Goal: Task Accomplishment & Management: Manage account settings

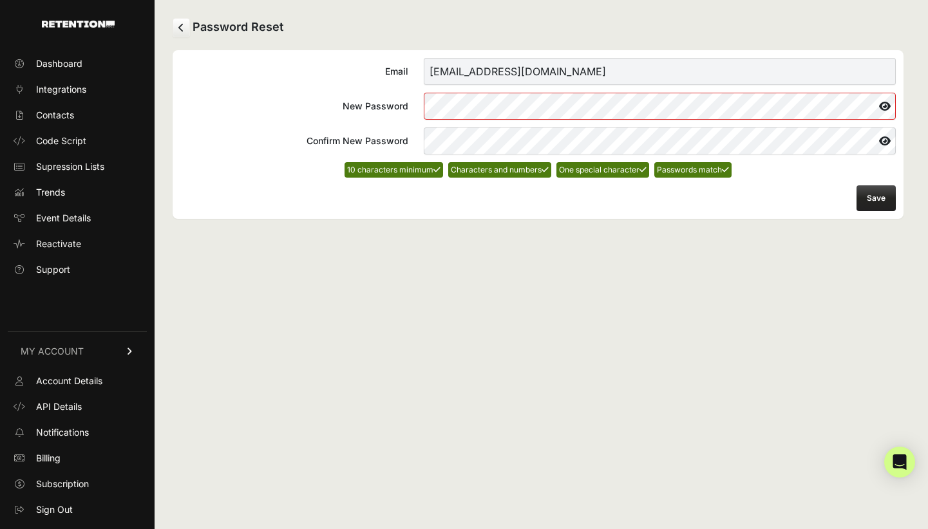
click at [866, 201] on button "Save" at bounding box center [876, 198] width 39 height 26
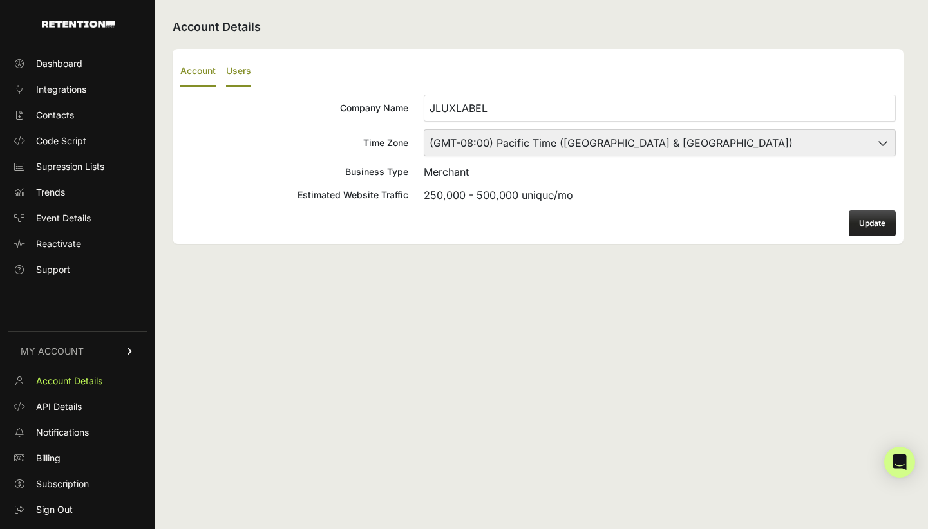
click at [245, 71] on label "Users" at bounding box center [238, 72] width 25 height 30
click at [0, 0] on input "Users" at bounding box center [0, 0] width 0 height 0
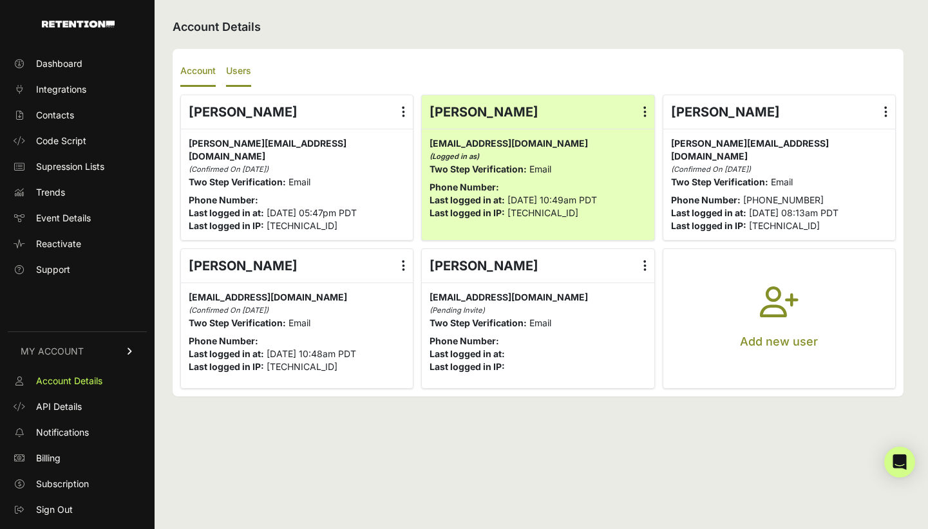
click at [201, 70] on label "Account" at bounding box center [197, 72] width 35 height 30
click at [0, 0] on input "Account" at bounding box center [0, 0] width 0 height 0
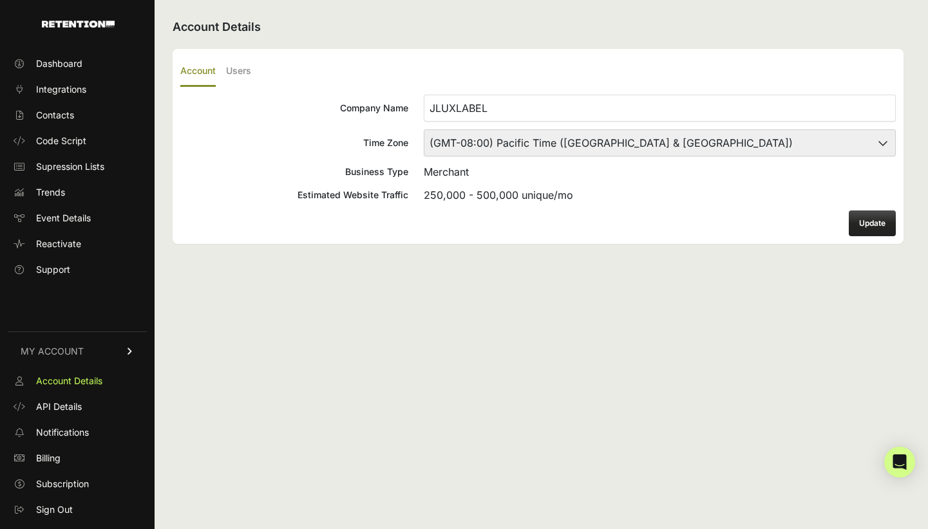
click at [888, 240] on div "Account Users Company Name JLUXLABEL Time Zone (GMT-10:00) America/Adak (GMT-10…" at bounding box center [538, 146] width 731 height 195
click at [876, 225] on button "Update" at bounding box center [872, 224] width 47 height 26
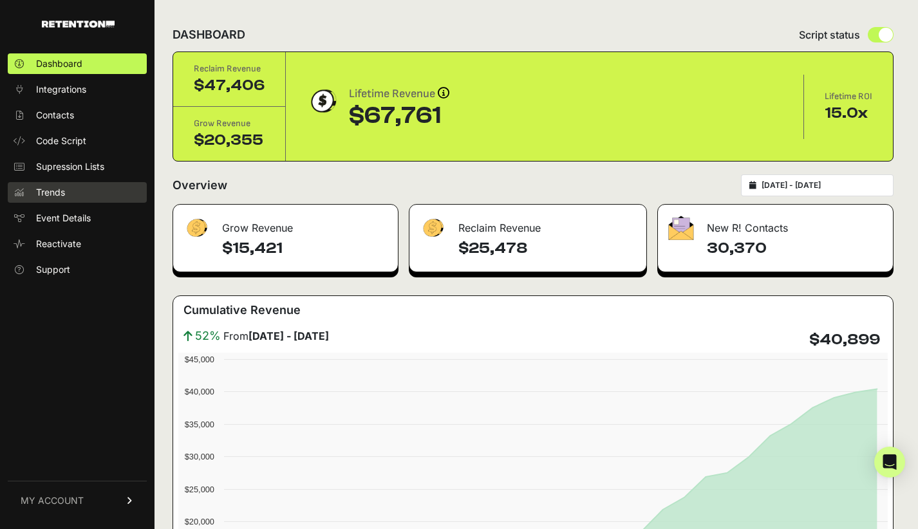
click at [52, 193] on span "Trends" at bounding box center [50, 192] width 29 height 13
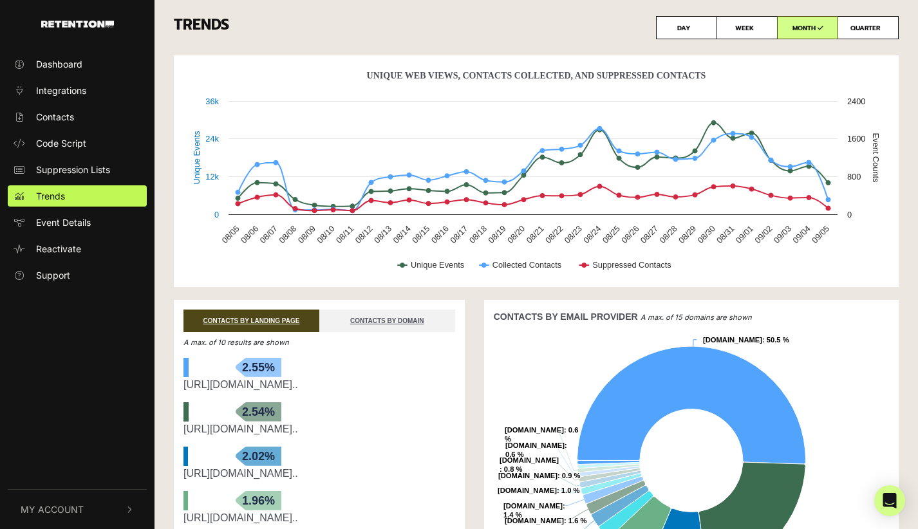
click at [746, 33] on label "WEEK" at bounding box center [747, 27] width 61 height 23
radio input "true"
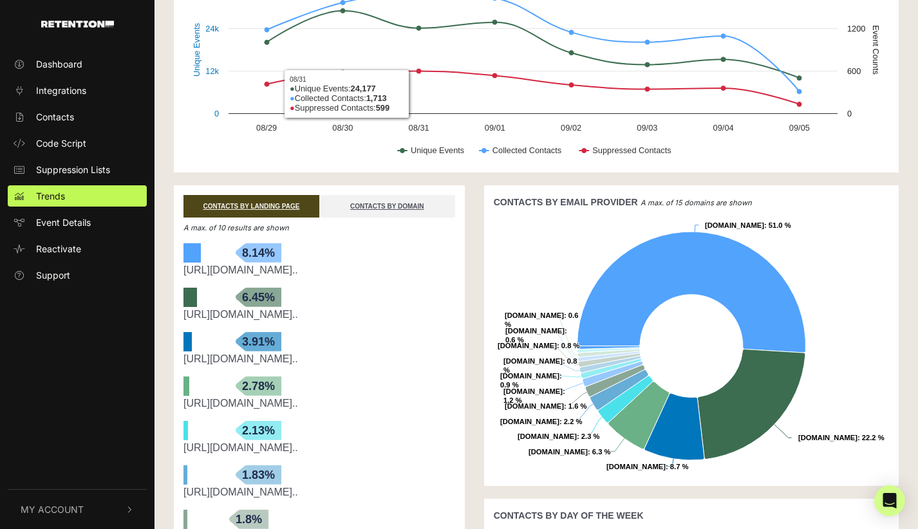
scroll to position [133, 0]
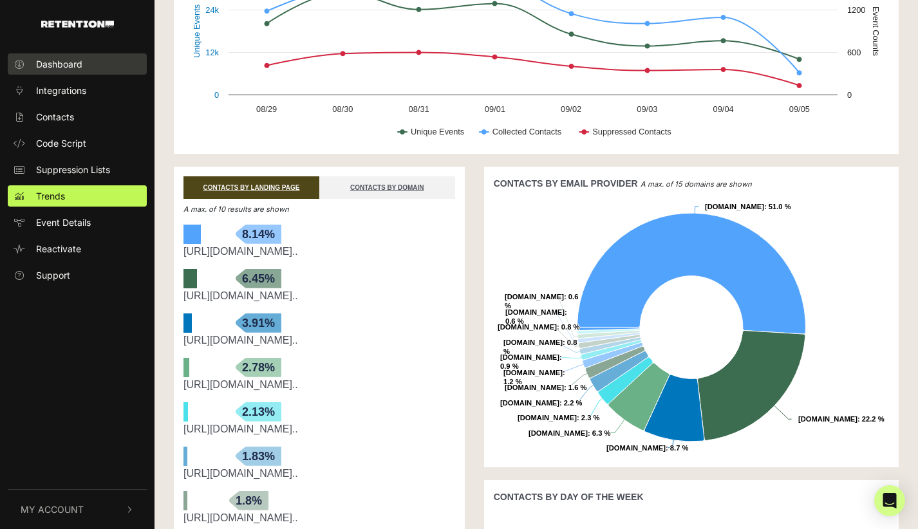
click at [42, 73] on link "Dashboard" at bounding box center [77, 63] width 139 height 21
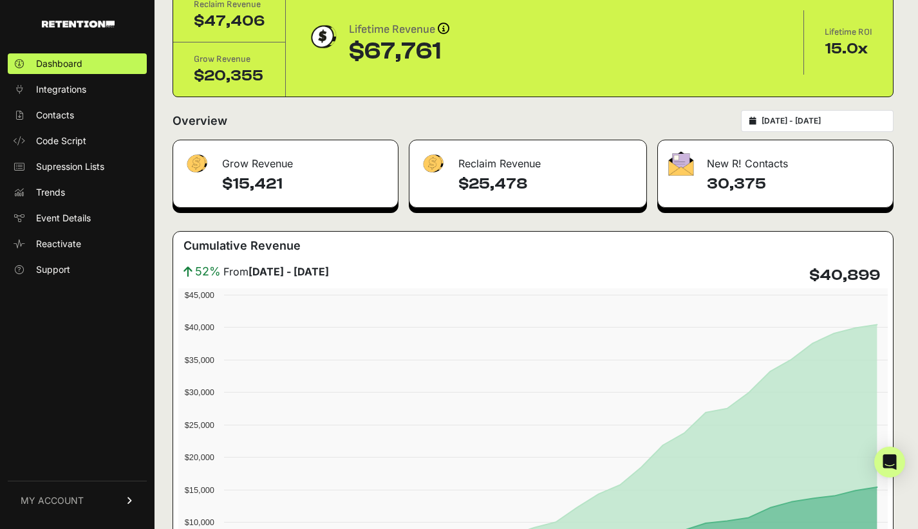
scroll to position [92, 0]
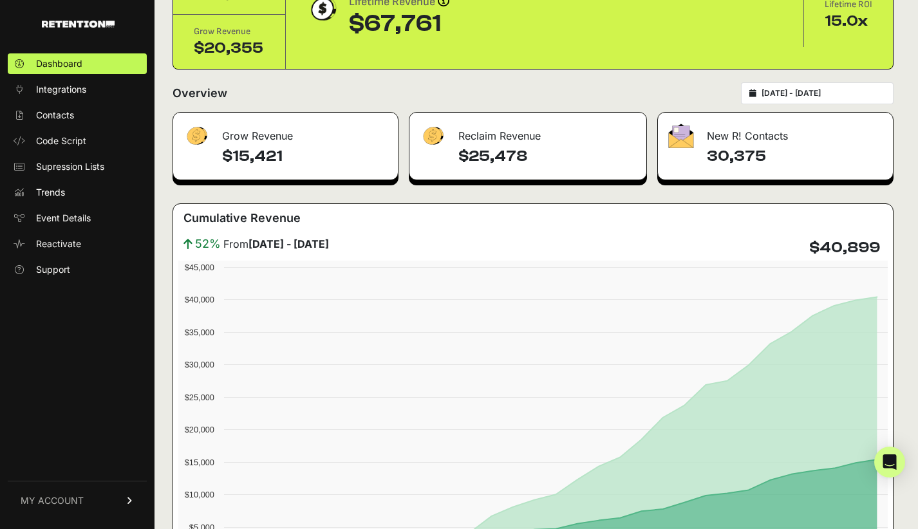
click at [840, 86] on div "[DATE] - [DATE]" at bounding box center [817, 93] width 153 height 22
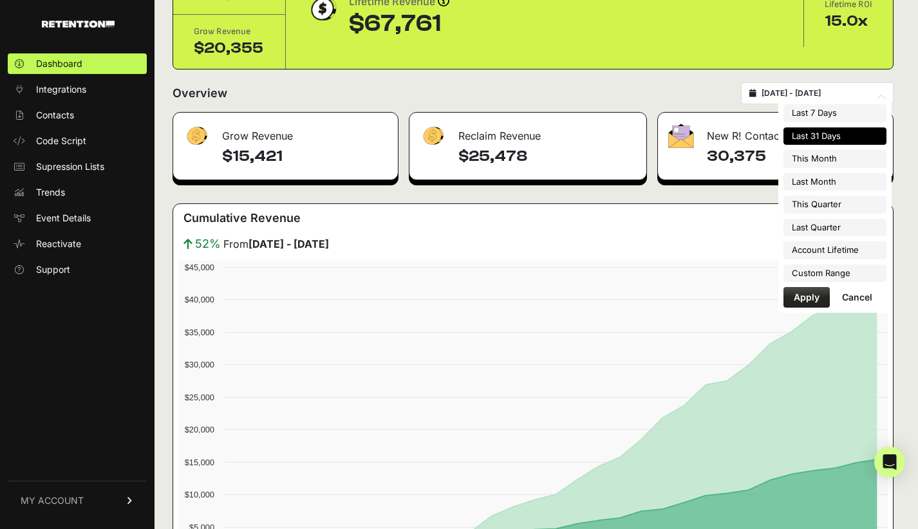
click at [847, 97] on input "[DATE] - [DATE]" at bounding box center [824, 93] width 124 height 10
click at [826, 115] on li "Last 7 Days" at bounding box center [835, 113] width 103 height 18
type input "[DATE] - [DATE]"
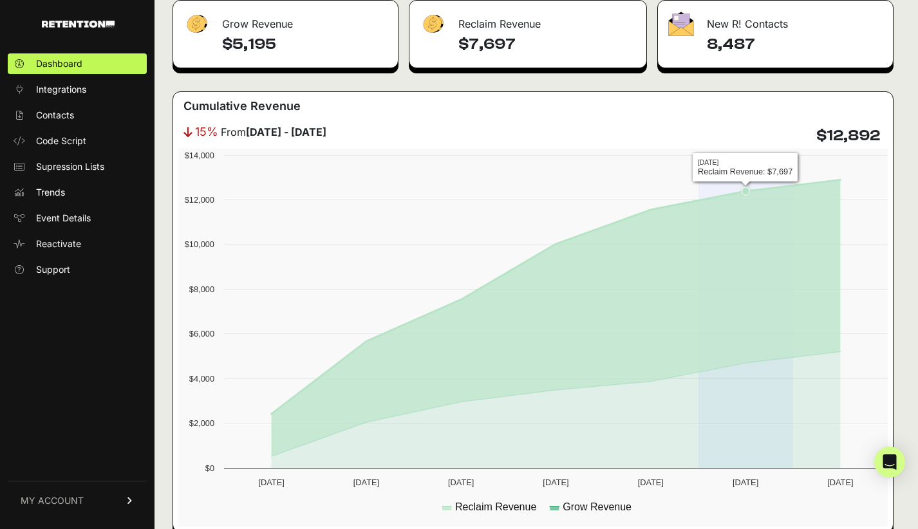
scroll to position [205, 0]
